Goal: Information Seeking & Learning: Learn about a topic

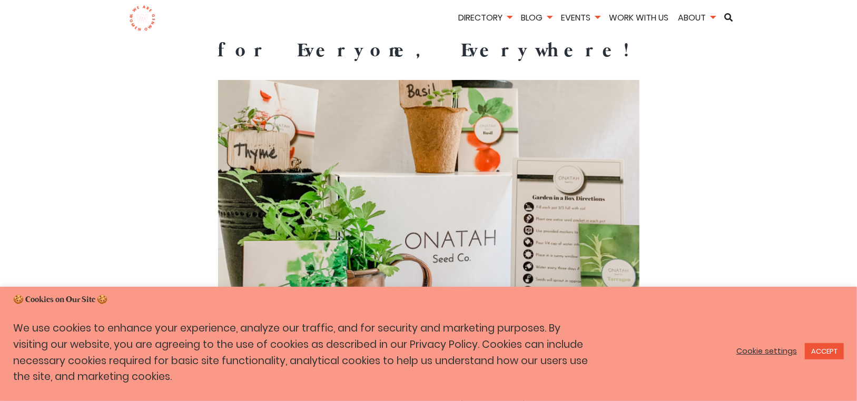
scroll to position [86, 0]
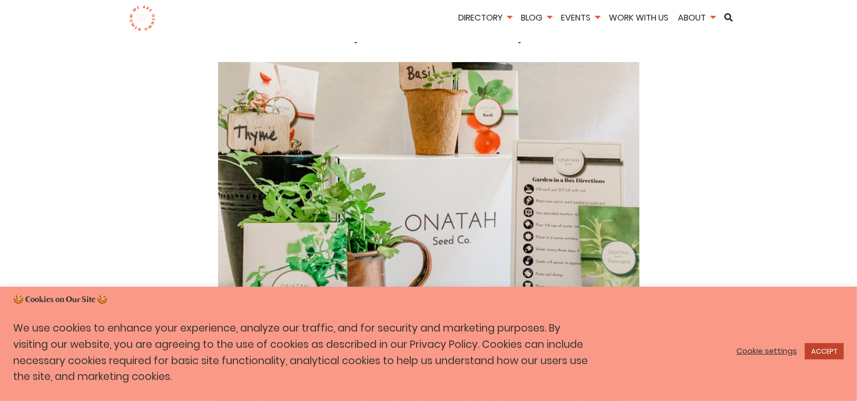
click at [818, 351] on link "ACCEPT" at bounding box center [824, 351] width 39 height 16
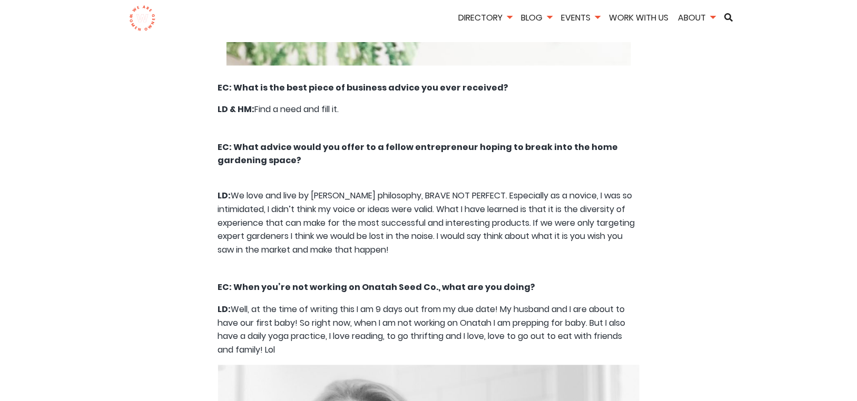
scroll to position [6073, 0]
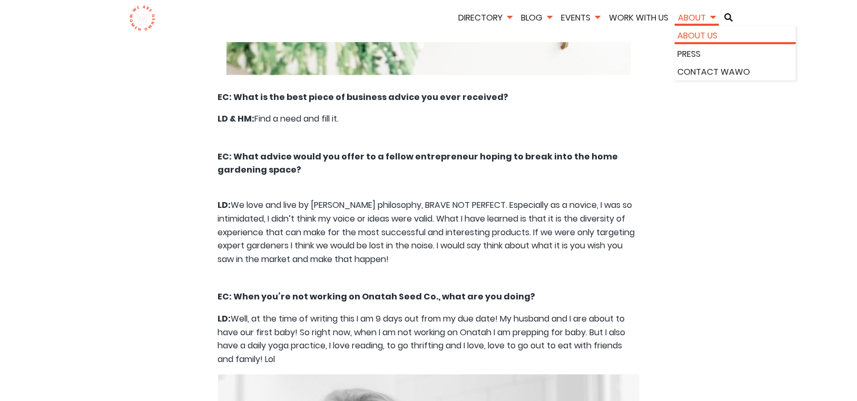
click at [709, 34] on link "About Us" at bounding box center [735, 36] width 115 height 14
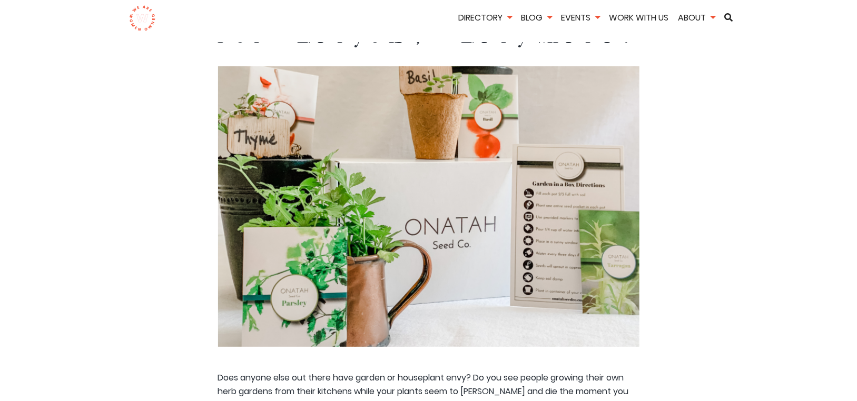
scroll to position [0, 0]
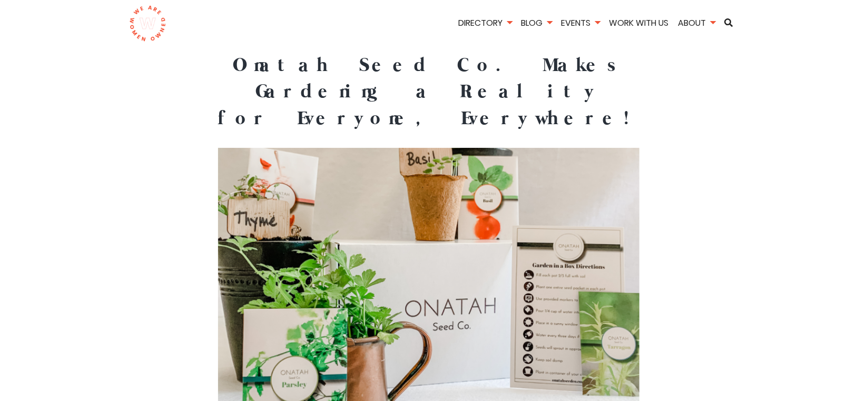
click at [275, 65] on h1 "Onatah Seed Co. Makes Gardening a Reality for Everyone, Everywhere!" at bounding box center [428, 93] width 421 height 80
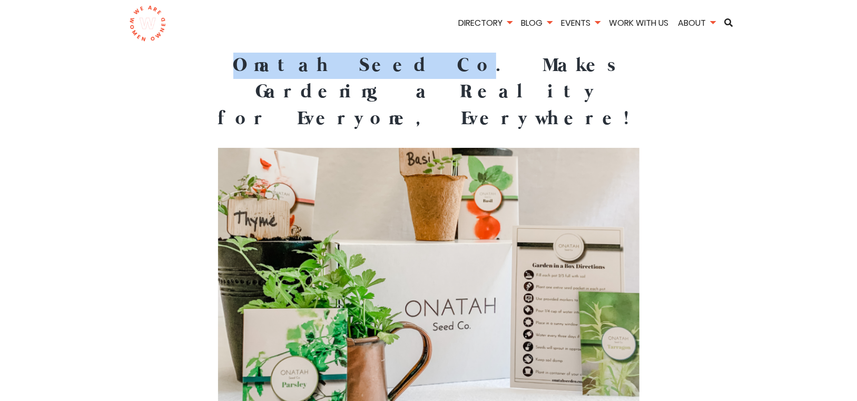
drag, startPoint x: 241, startPoint y: 62, endPoint x: 367, endPoint y: 68, distance: 126.6
click at [367, 68] on h1 "Onatah Seed Co. Makes Gardening a Reality for Everyone, Everywhere!" at bounding box center [428, 93] width 421 height 80
copy h1 "Onatah Seed Co"
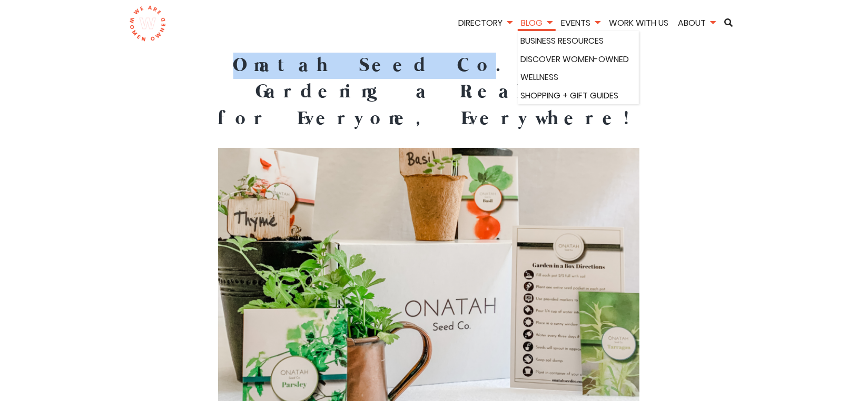
click at [534, 24] on link "Blog" at bounding box center [537, 23] width 38 height 12
